Goal: Task Accomplishment & Management: Manage account settings

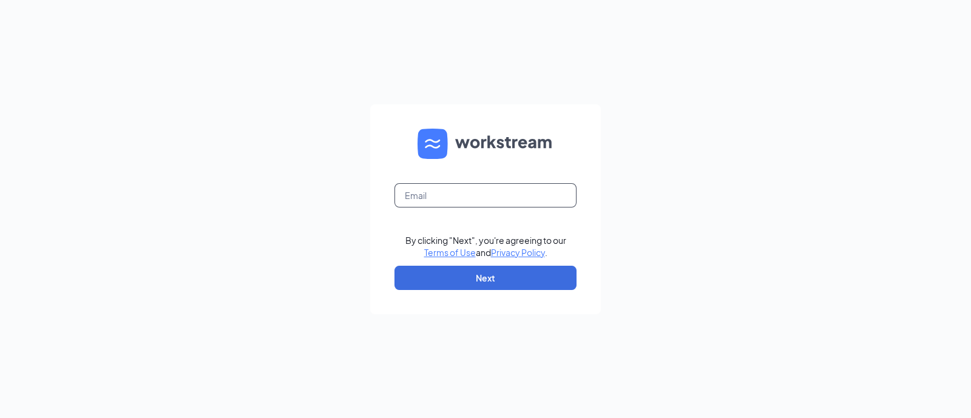
click at [504, 198] on input "text" at bounding box center [486, 195] width 182 height 24
type input "[PERSON_NAME][EMAIL_ADDRESS][DOMAIN_NAME]"
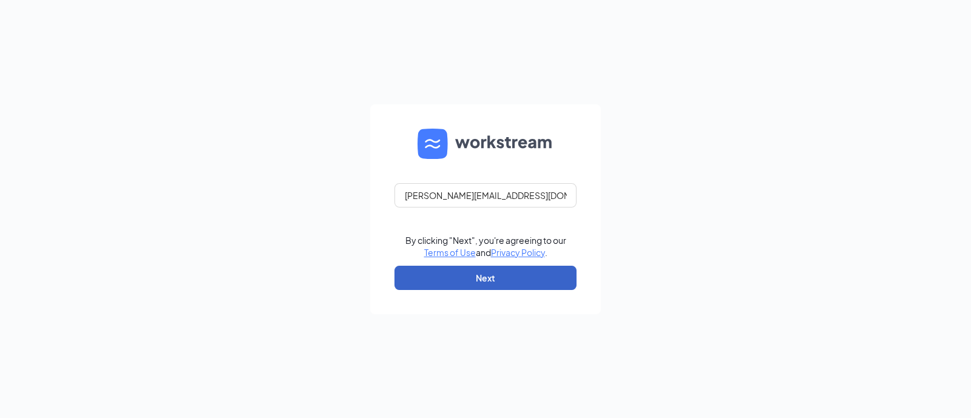
click at [482, 272] on button "Next" at bounding box center [486, 278] width 182 height 24
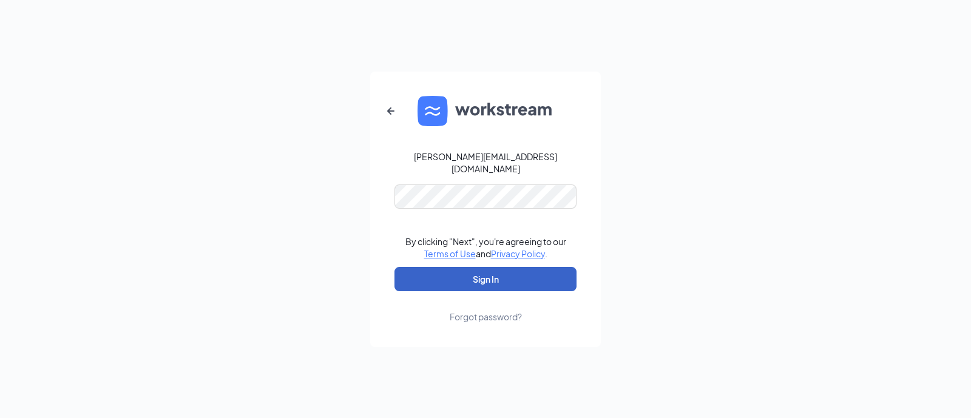
click at [476, 267] on button "Sign In" at bounding box center [486, 279] width 182 height 24
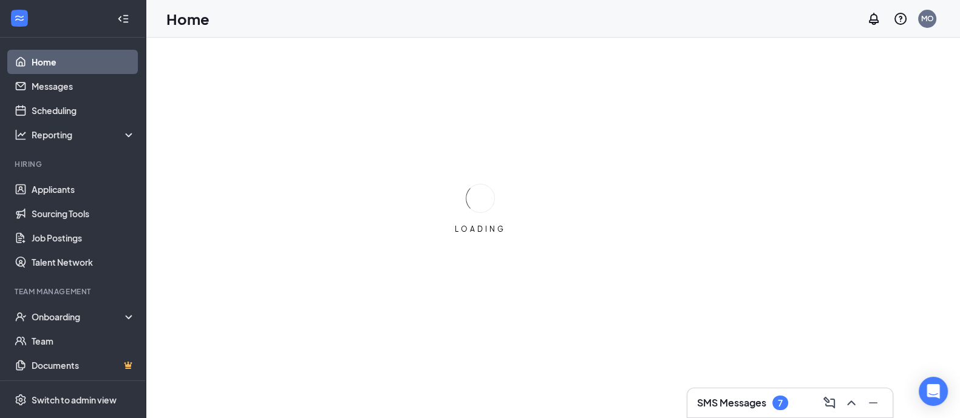
click at [725, 399] on h3 "SMS Messages" at bounding box center [731, 402] width 69 height 13
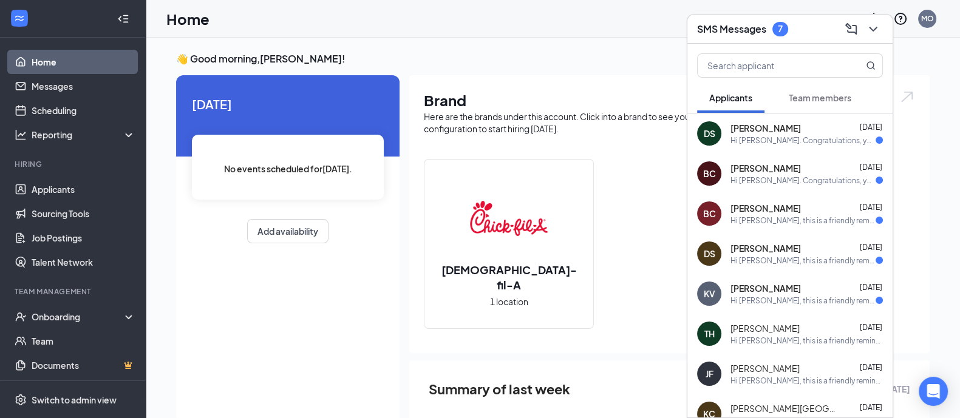
click at [778, 142] on div "Hi [PERSON_NAME]. Congratulations, your meeting with [DEMOGRAPHIC_DATA]-fil-A f…" at bounding box center [802, 140] width 145 height 10
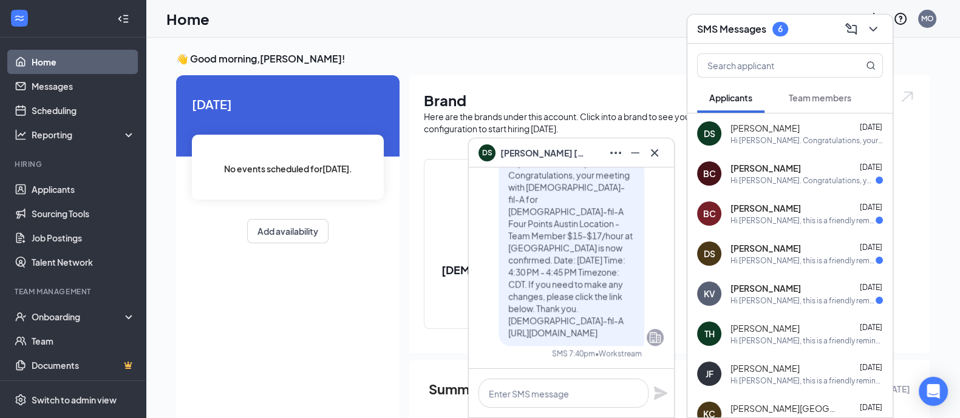
click at [778, 176] on div "Hi [PERSON_NAME]. Congratulations, your meeting with [DEMOGRAPHIC_DATA]-fil-A f…" at bounding box center [802, 180] width 145 height 10
click at [782, 223] on div "Hi [PERSON_NAME], this is a friendly reminder. Your meeting with [DEMOGRAPHIC_D…" at bounding box center [802, 220] width 145 height 10
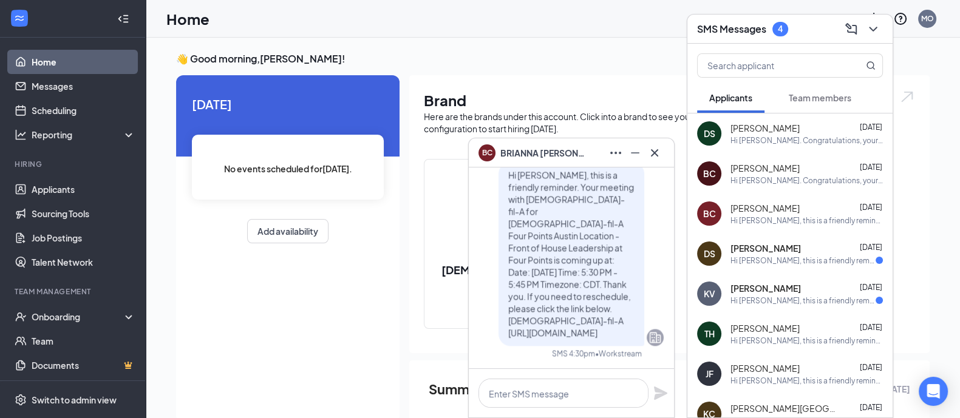
click at [781, 247] on span "[PERSON_NAME]" at bounding box center [765, 248] width 70 height 12
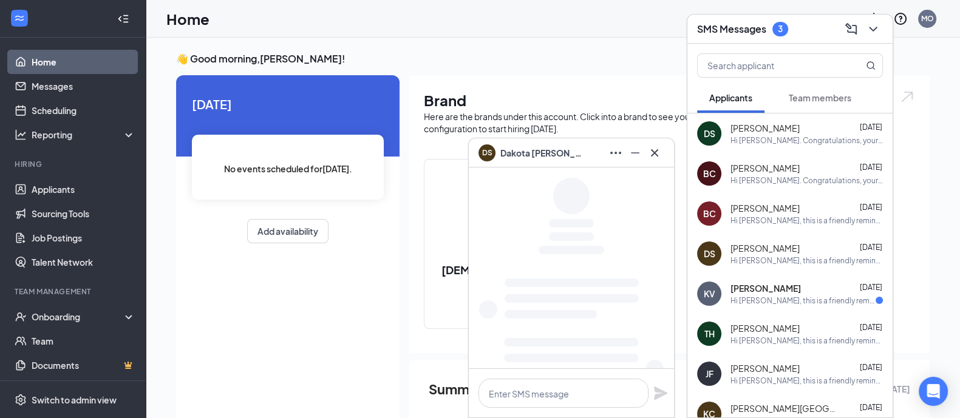
click at [781, 286] on div "[PERSON_NAME] [DATE]" at bounding box center [806, 288] width 152 height 12
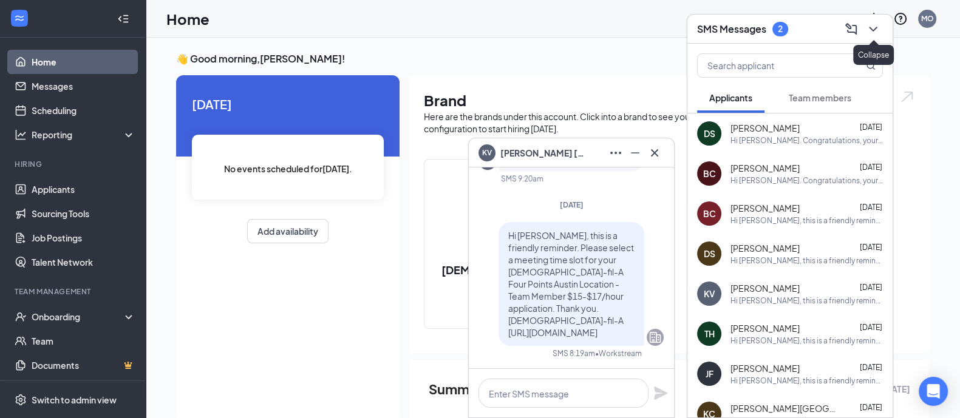
click at [870, 32] on icon "ChevronDown" at bounding box center [873, 29] width 15 height 15
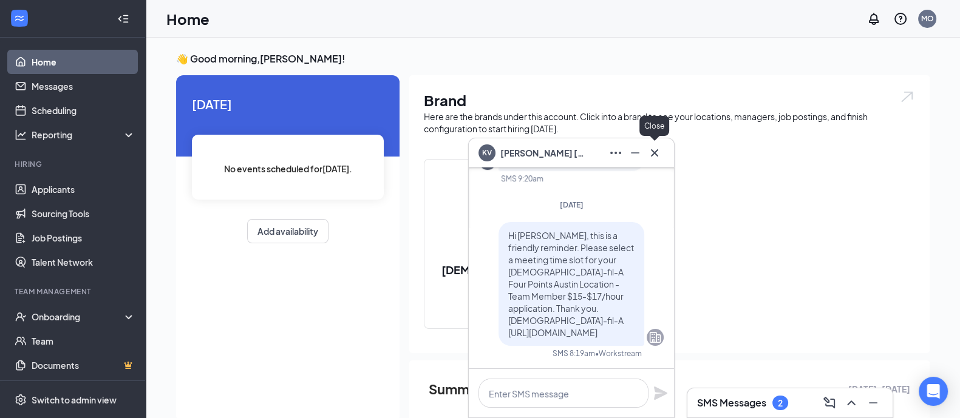
click at [657, 156] on icon "Cross" at bounding box center [654, 152] width 7 height 7
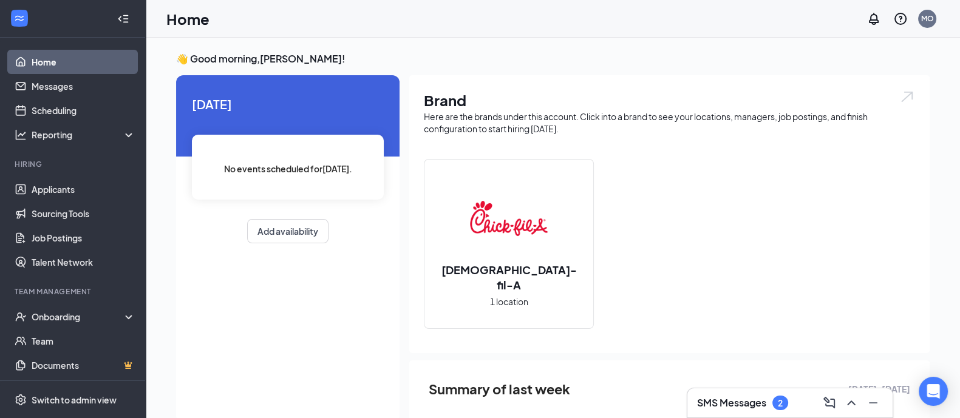
drag, startPoint x: 747, startPoint y: 407, endPoint x: 751, endPoint y: 395, distance: 12.9
click at [748, 404] on h3 "SMS Messages" at bounding box center [731, 402] width 69 height 13
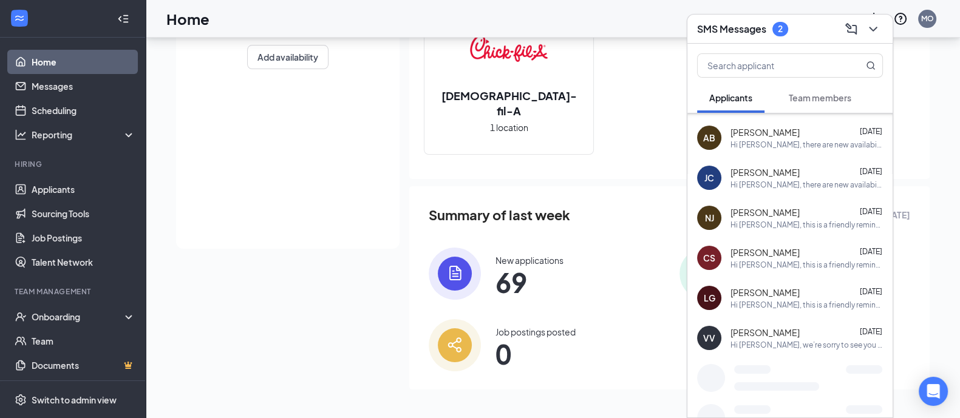
scroll to position [1737, 0]
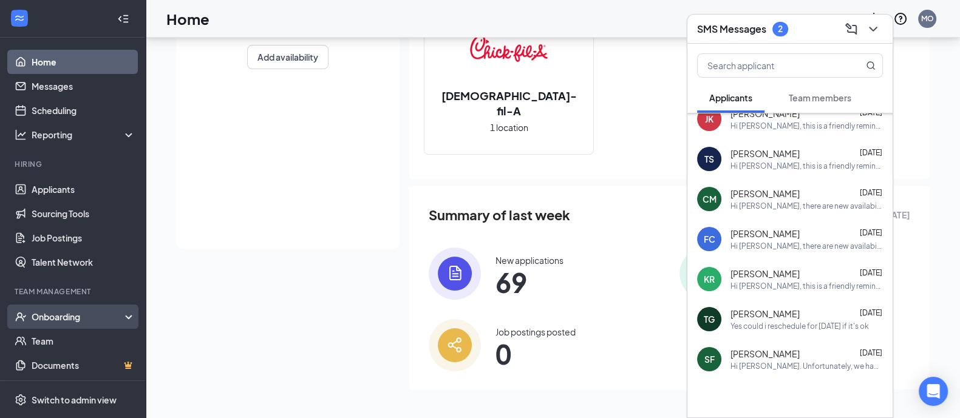
click at [66, 319] on div "Onboarding" at bounding box center [78, 317] width 93 height 12
click at [67, 339] on link "Overview" at bounding box center [84, 341] width 104 height 24
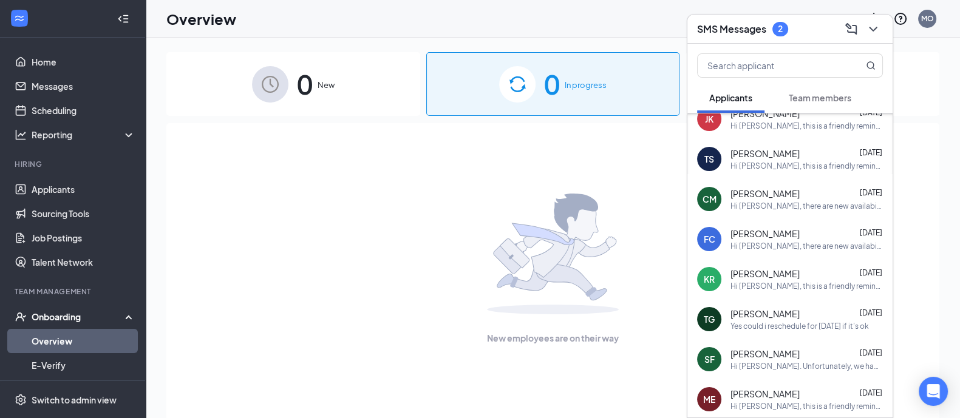
click at [871, 33] on icon "ChevronDown" at bounding box center [873, 29] width 15 height 15
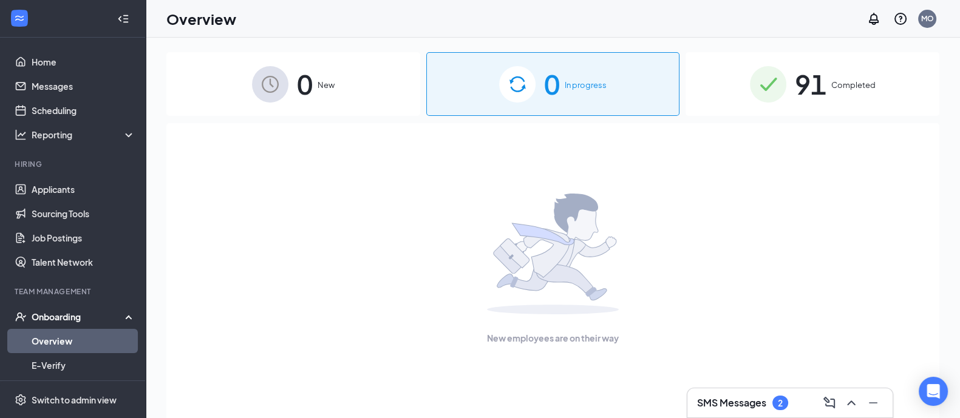
click at [344, 96] on div "0 New" at bounding box center [293, 84] width 254 height 64
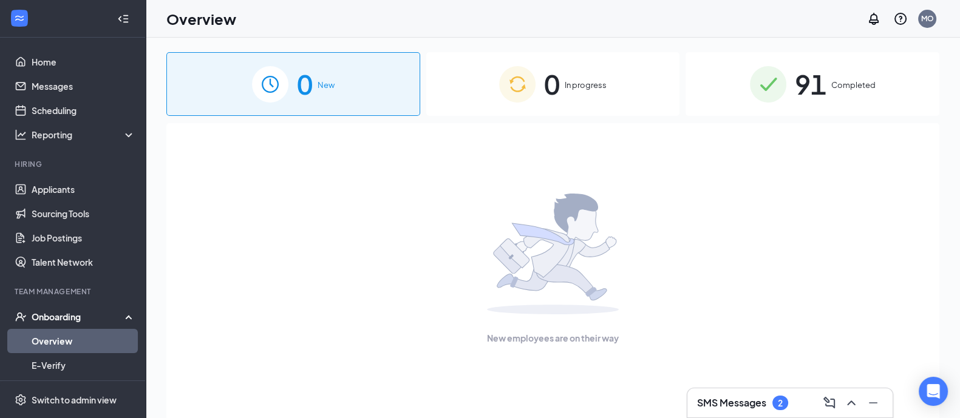
click at [722, 393] on div "SMS Messages 2" at bounding box center [790, 402] width 186 height 19
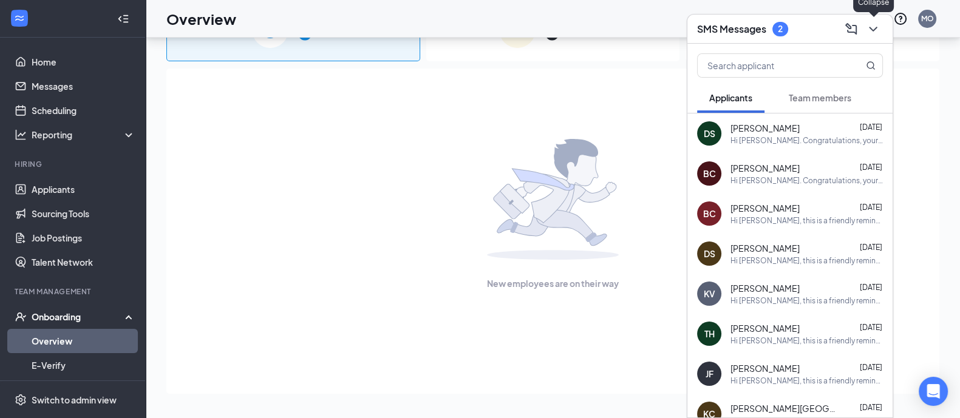
click at [876, 32] on icon "ChevronDown" at bounding box center [873, 29] width 15 height 15
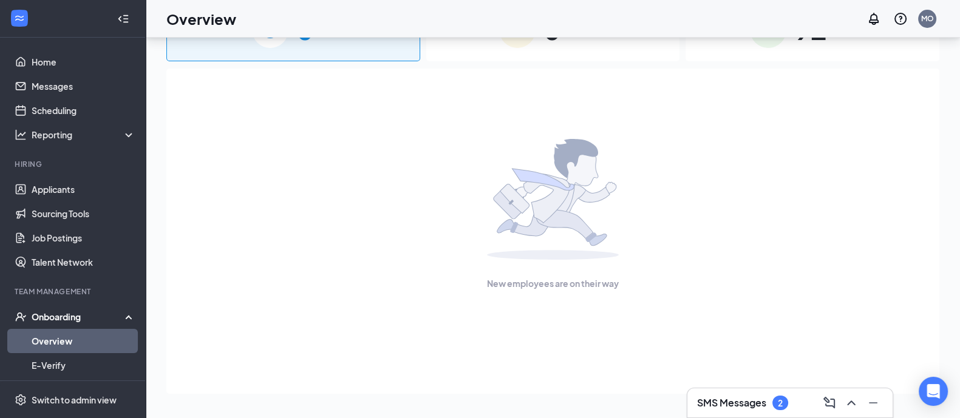
scroll to position [19, 0]
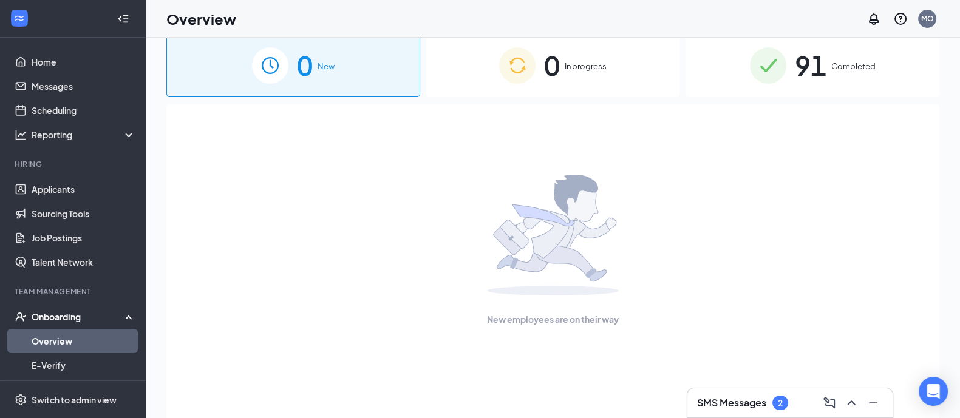
drag, startPoint x: 623, startPoint y: 313, endPoint x: 632, endPoint y: 346, distance: 33.9
click at [636, 345] on div "New employees are on their way" at bounding box center [553, 250] width 746 height 292
